Goal: Information Seeking & Learning: Check status

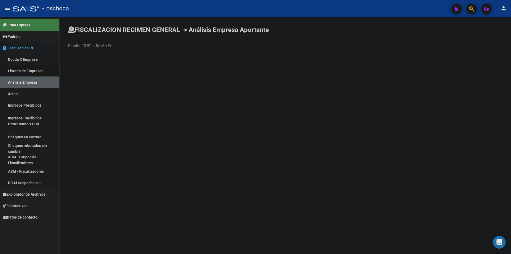
click at [31, 73] on link "Listado de Empresas" at bounding box center [29, 70] width 59 height 11
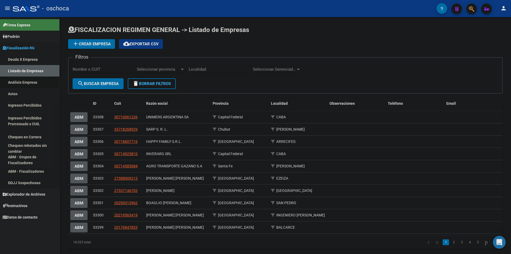
click at [33, 79] on link "Análisis Empresa" at bounding box center [29, 81] width 59 height 11
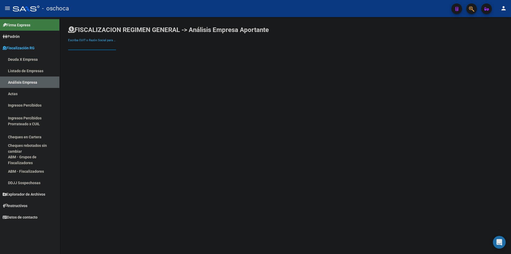
click at [100, 45] on input "Escriba CUIT o Razón Social para buscar" at bounding box center [92, 45] width 48 height 5
type input "euskadi"
click at [167, 60] on span "EUSKADI HNOS. S.A." at bounding box center [147, 56] width 151 height 13
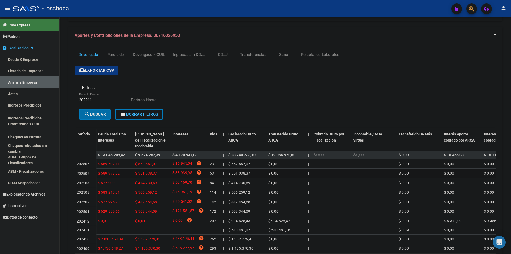
scroll to position [86, 0]
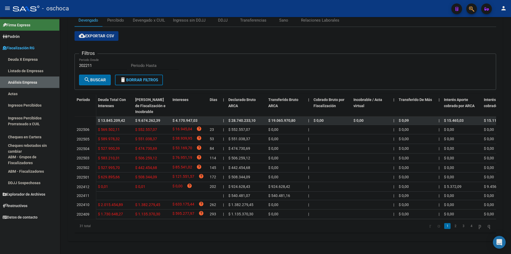
click at [454, 226] on li "2" at bounding box center [455, 225] width 8 height 9
click at [452, 225] on link "2" at bounding box center [455, 226] width 6 height 6
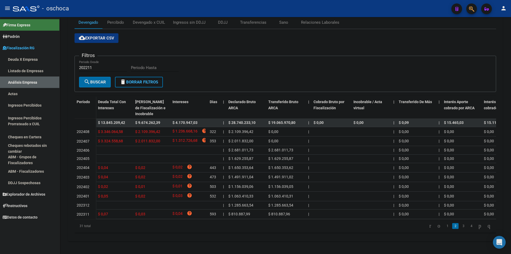
scroll to position [84, 0]
click at [460, 225] on link "3" at bounding box center [463, 226] width 6 height 6
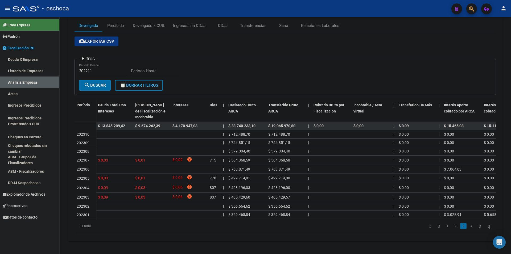
scroll to position [80, 0]
click at [468, 227] on link "4" at bounding box center [471, 226] width 6 height 6
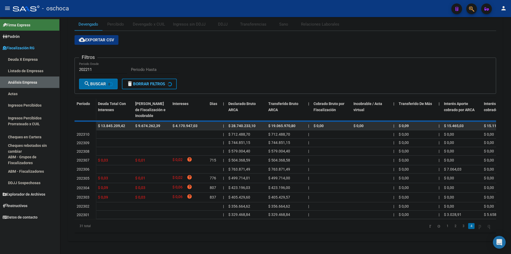
scroll to position [0, 0]
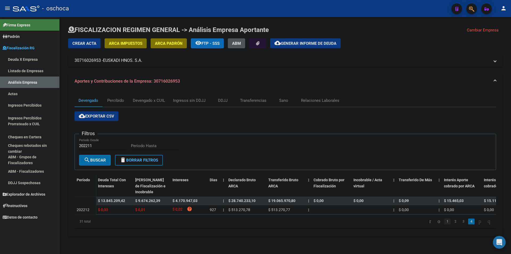
click at [444, 224] on link "1" at bounding box center [447, 221] width 6 height 6
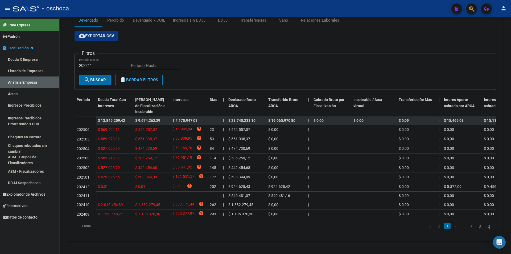
click at [452, 227] on link "2" at bounding box center [455, 226] width 6 height 6
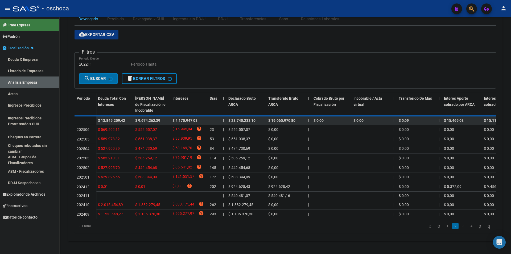
scroll to position [84, 0]
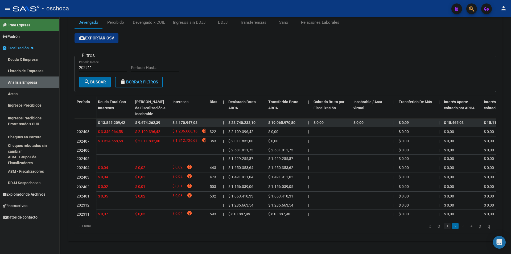
click at [444, 226] on link "1" at bounding box center [447, 226] width 6 height 6
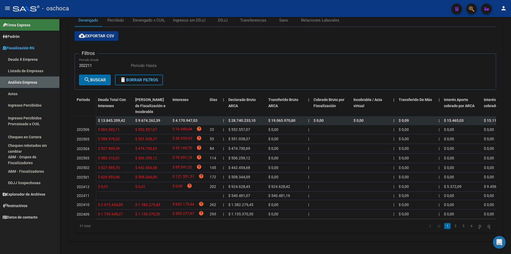
click at [469, 226] on li "4" at bounding box center [471, 225] width 8 height 9
click at [468, 228] on link "4" at bounding box center [471, 226] width 6 height 6
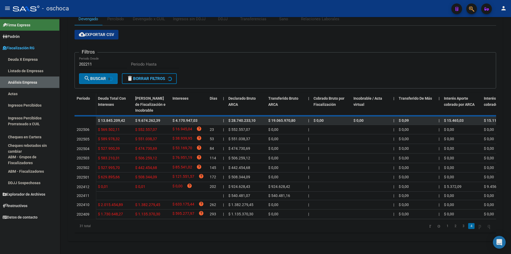
scroll to position [0, 0]
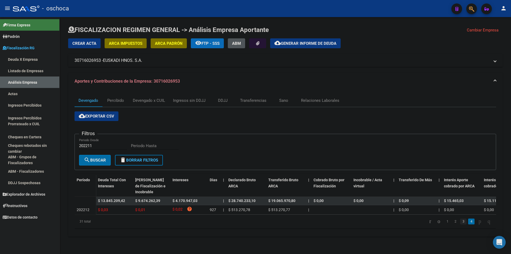
click at [460, 224] on link "3" at bounding box center [463, 221] width 6 height 6
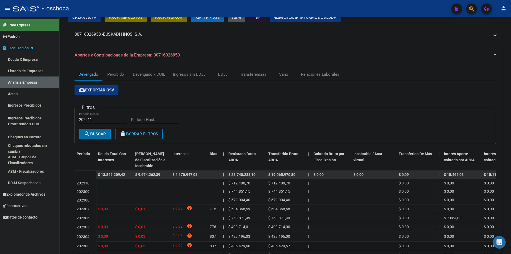
scroll to position [80, 0]
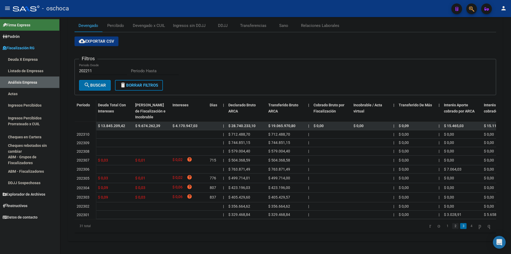
click at [452, 225] on link "2" at bounding box center [455, 226] width 6 height 6
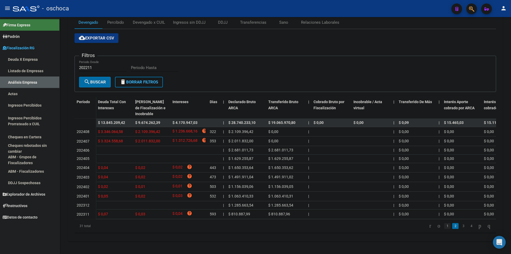
click at [444, 229] on link "1" at bounding box center [447, 226] width 6 height 6
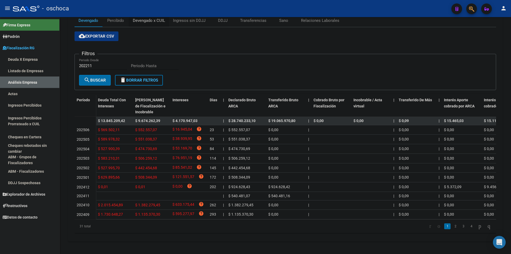
click at [162, 24] on div "Devengado x CUIL" at bounding box center [149, 20] width 40 height 13
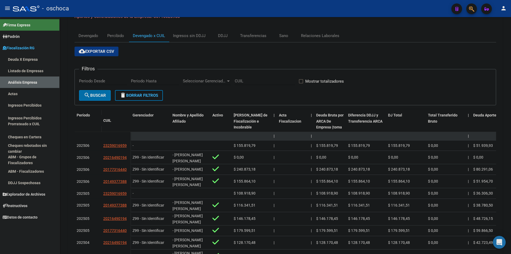
scroll to position [53, 0]
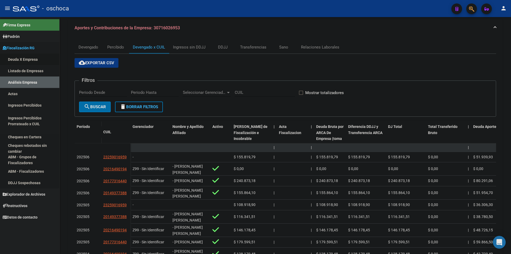
click at [29, 61] on link "Deuda X Empresa" at bounding box center [29, 58] width 59 height 11
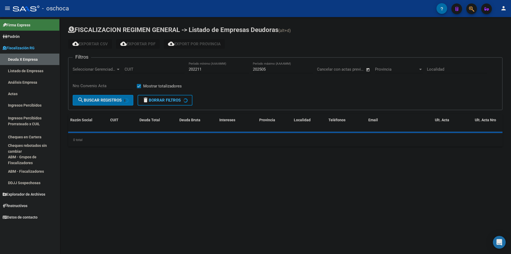
click at [34, 69] on link "Listado de Empresas" at bounding box center [29, 70] width 59 height 11
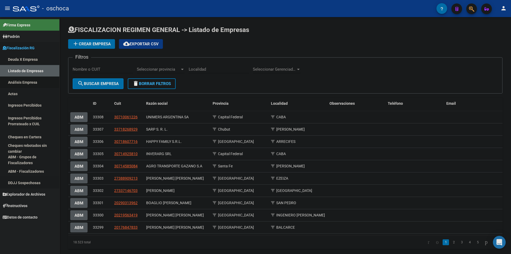
click at [36, 84] on link "Análisis Empresa" at bounding box center [29, 81] width 59 height 11
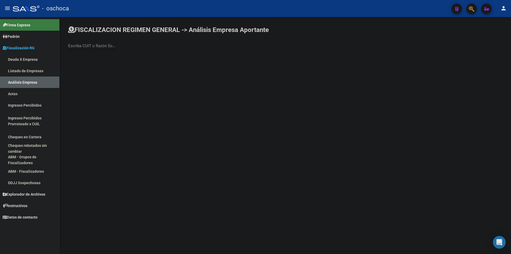
click at [29, 60] on link "Deuda X Empresa" at bounding box center [29, 58] width 59 height 11
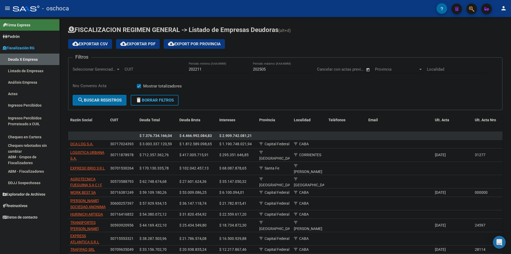
click at [21, 73] on link "Listado de Empresas" at bounding box center [29, 70] width 59 height 11
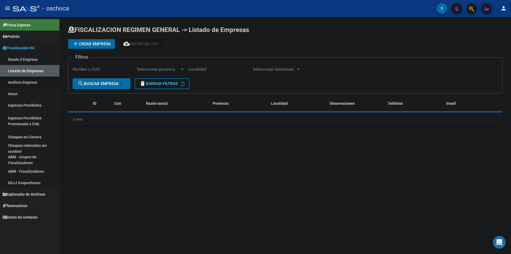
click at [25, 84] on link "Análisis Empresa" at bounding box center [29, 81] width 59 height 11
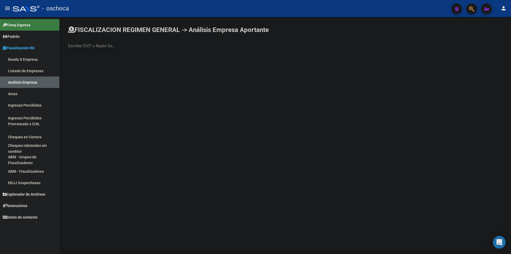
click at [101, 46] on input "Escriba CUIT o Razón Social para buscar" at bounding box center [92, 45] width 48 height 5
type input "euskad"
click at [125, 56] on span "EUSKADI HNOS. S.A." at bounding box center [147, 56] width 151 height 13
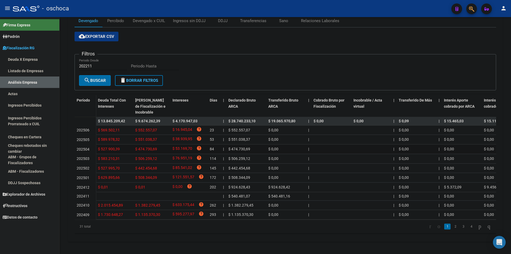
scroll to position [80, 0]
click at [452, 229] on link "2" at bounding box center [455, 226] width 6 height 6
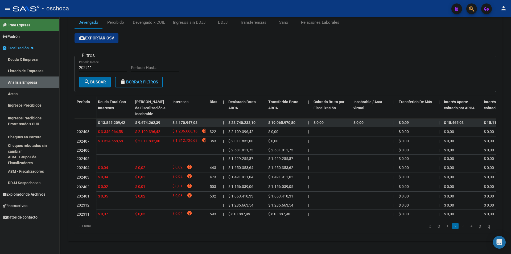
click at [444, 229] on link "1" at bounding box center [447, 226] width 6 height 6
